Goal: Task Accomplishment & Management: Manage account settings

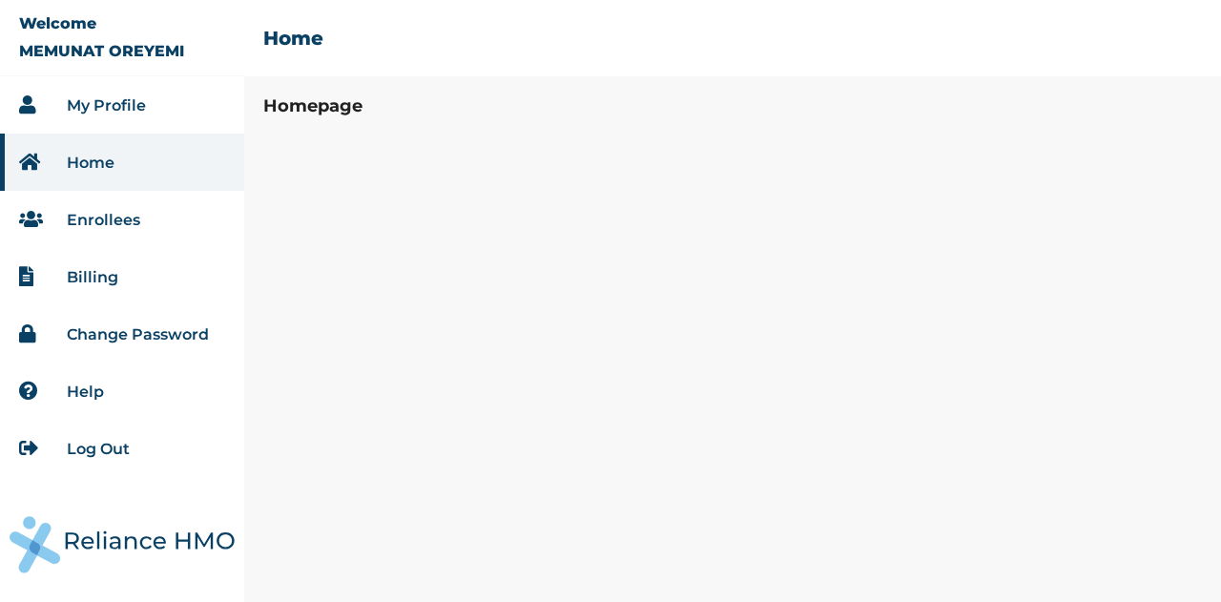
click at [87, 115] on li "My Profile" at bounding box center [122, 104] width 244 height 57
click at [87, 107] on link "My Profile" at bounding box center [106, 105] width 79 height 18
